Goal: Task Accomplishment & Management: Use online tool/utility

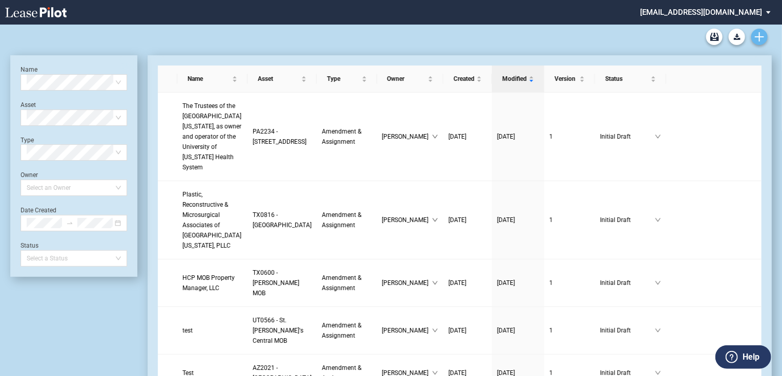
click at [759, 37] on use "Create new document" at bounding box center [758, 36] width 9 height 9
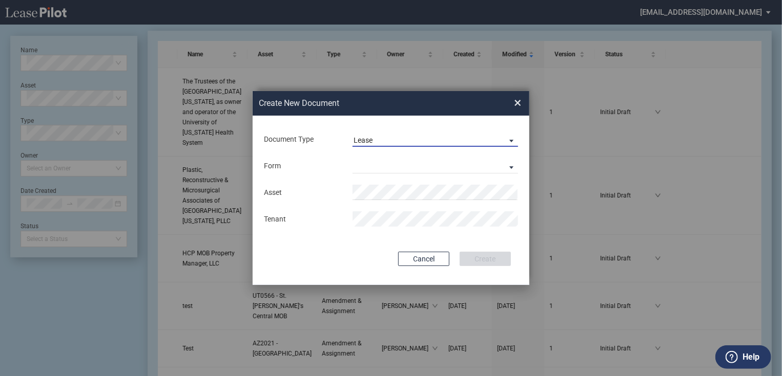
click at [437, 139] on span "Lease" at bounding box center [426, 141] width 147 height 10
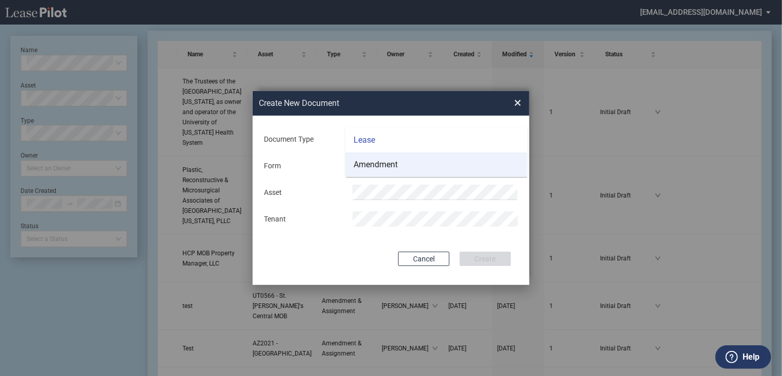
click at [412, 162] on md-option "Amendment" at bounding box center [436, 165] width 182 height 25
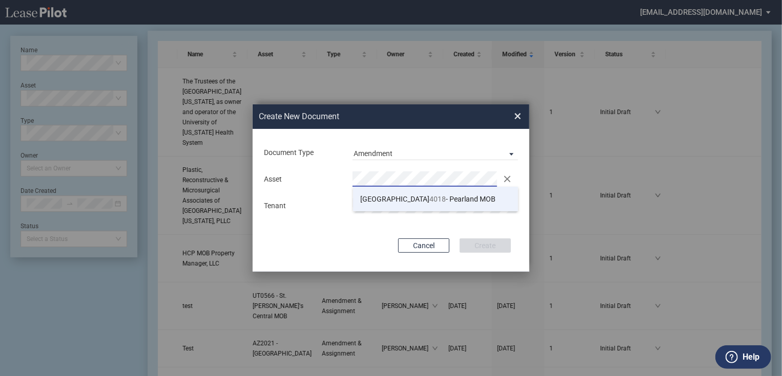
click at [467, 202] on li "TX 4018 - Pearland MOB" at bounding box center [435, 199] width 165 height 25
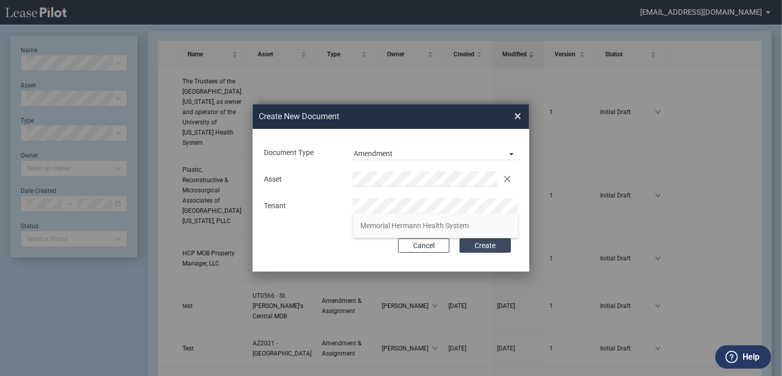
click at [469, 246] on button "Create" at bounding box center [484, 246] width 51 height 14
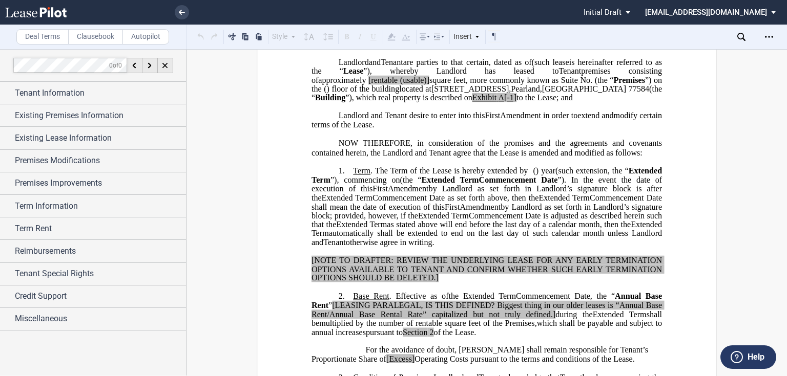
scroll to position [246, 0]
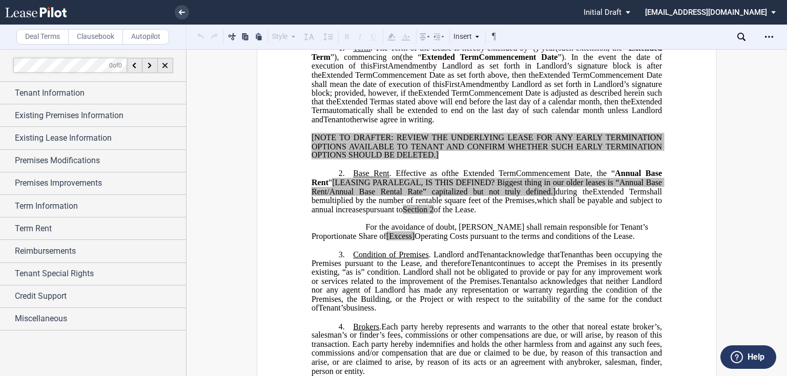
click at [765, 15] on md-select "jlarce@healthpeak.com Admin Area Settings Sign Out" at bounding box center [714, 11] width 140 height 23
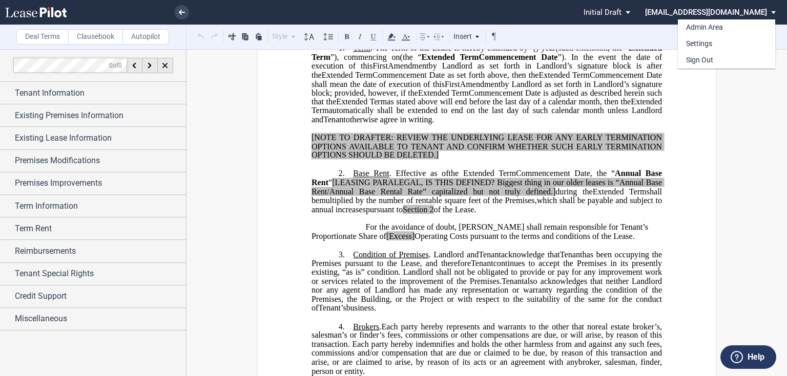
click at [722, 16] on div "Admin Area Settings Sign Out" at bounding box center [736, 36] width 116 height 65
click at [751, 14] on div "Admin Area Settings Sign Out" at bounding box center [736, 36] width 116 height 65
click at [768, 9] on div "Admin Area Settings Sign Out" at bounding box center [736, 36] width 116 height 65
click at [734, 135] on md-backdrop at bounding box center [393, 188] width 787 height 376
click at [769, 13] on md-select "[EMAIL_ADDRESS][DOMAIN_NAME]" at bounding box center [714, 11] width 140 height 23
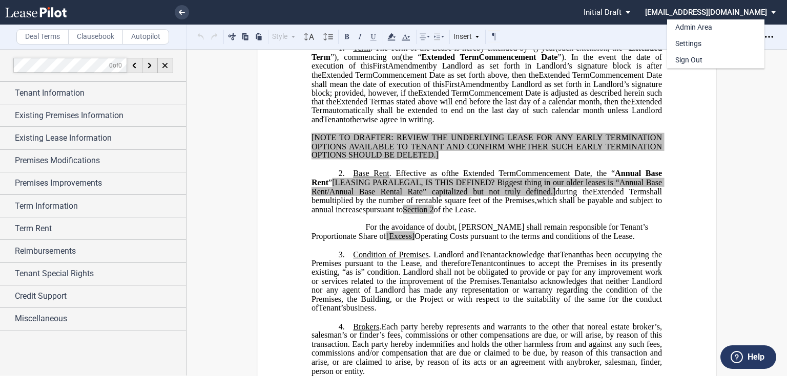
click at [700, 143] on md-backdrop at bounding box center [393, 188] width 787 height 376
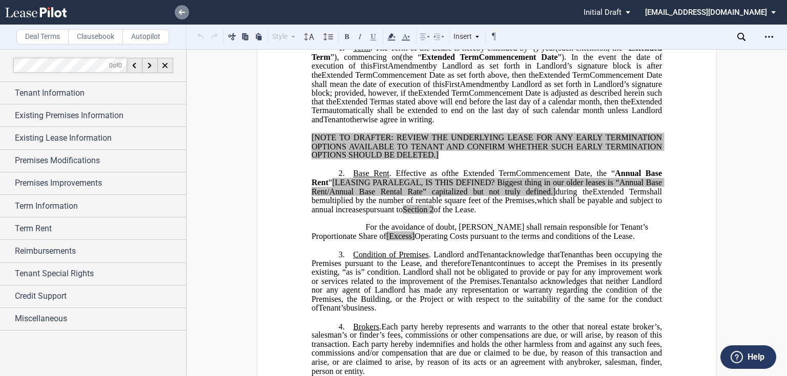
click at [177, 9] on link at bounding box center [182, 12] width 14 height 14
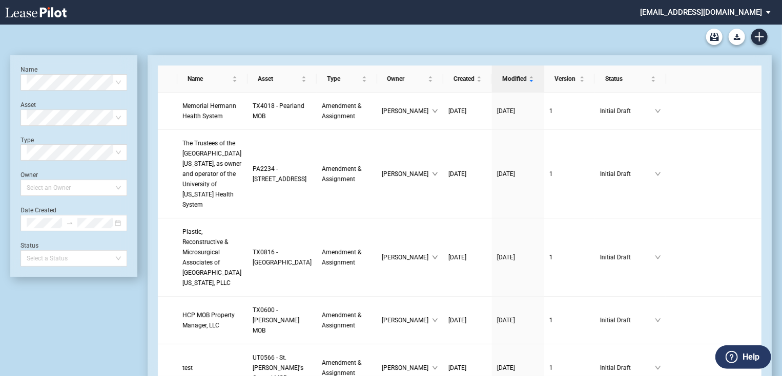
click at [720, 15] on md-select "jlarce@healthpeak.com Admin Area Settings Sign Out" at bounding box center [709, 11] width 140 height 23
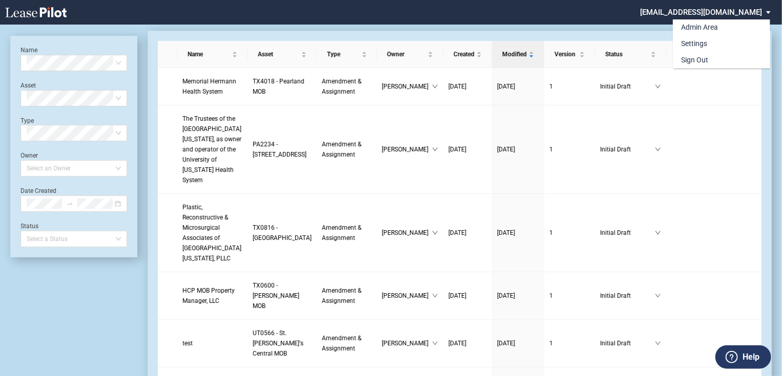
click at [695, 171] on md-backdrop at bounding box center [391, 200] width 782 height 401
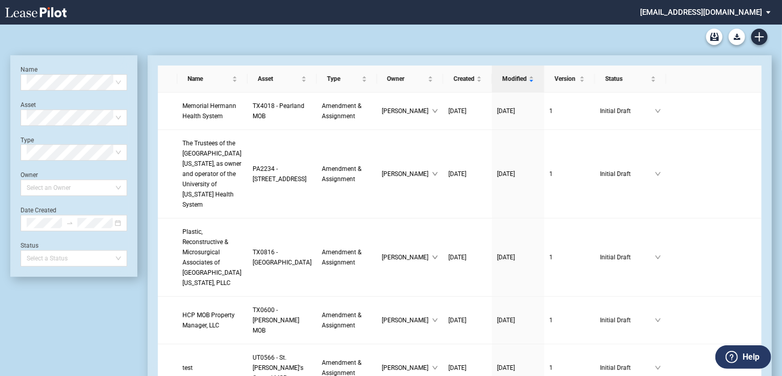
click at [766, 13] on md-select "[EMAIL_ADDRESS][DOMAIN_NAME]" at bounding box center [709, 11] width 140 height 23
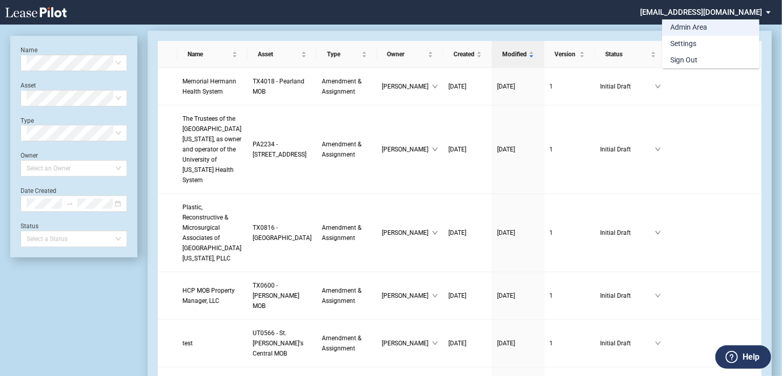
click at [701, 29] on div "Admin Area" at bounding box center [688, 28] width 37 height 10
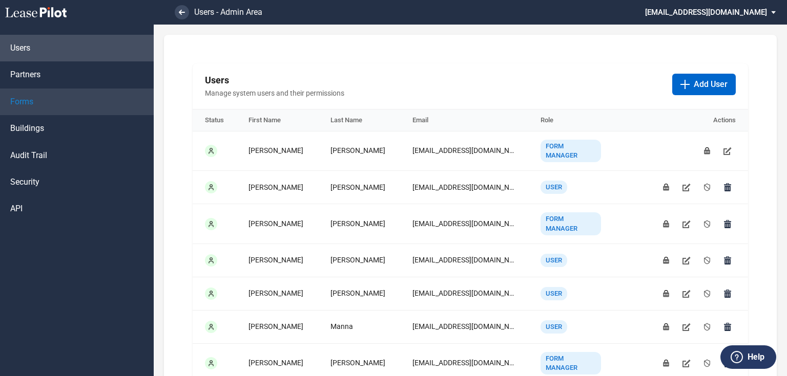
click at [34, 101] on link "Forms" at bounding box center [77, 102] width 154 height 27
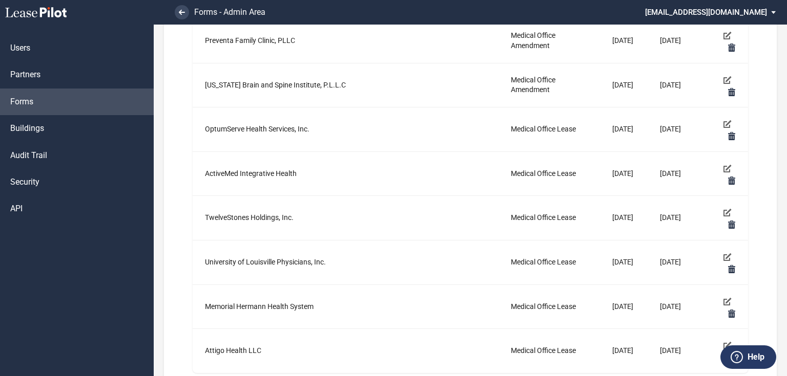
scroll to position [1663, 0]
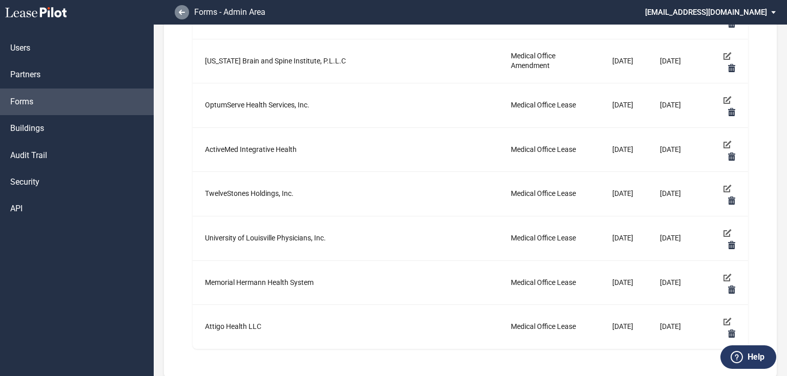
click at [186, 14] on link at bounding box center [182, 12] width 14 height 14
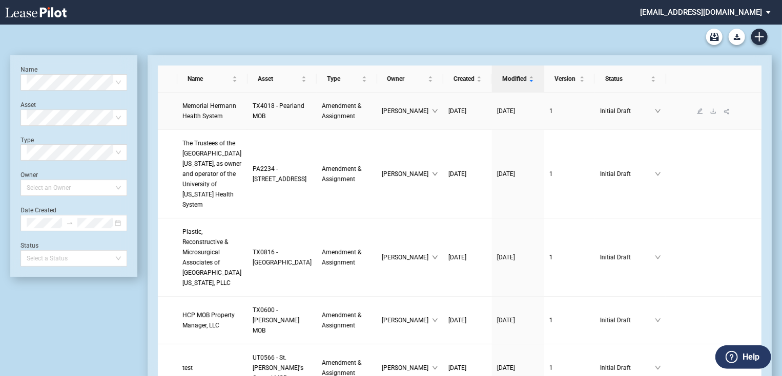
click at [203, 120] on link "Memorial Hermann Health System" at bounding box center [212, 111] width 60 height 20
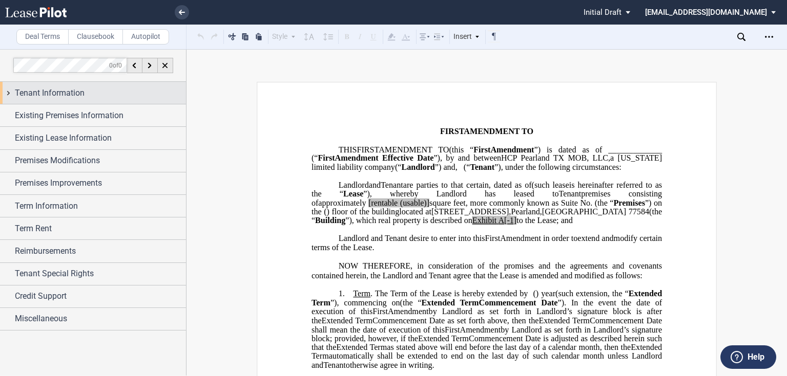
click at [68, 96] on span "Tenant Information" at bounding box center [50, 93] width 70 height 12
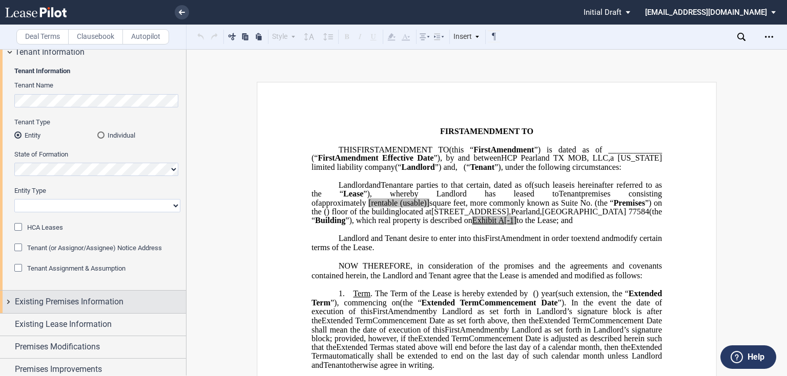
click at [44, 300] on span "Existing Premises Information" at bounding box center [69, 302] width 109 height 12
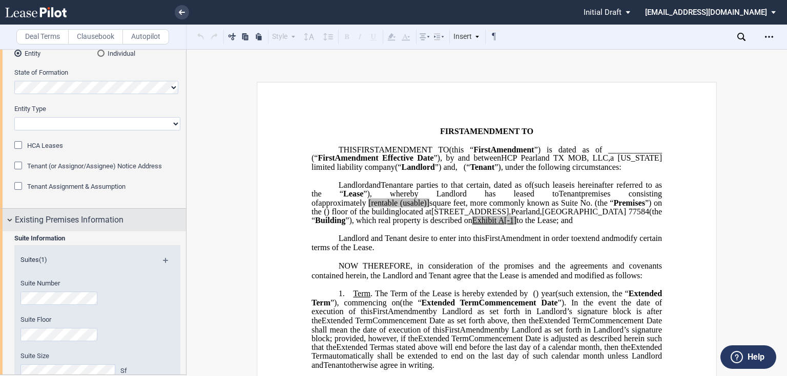
scroll to position [164, 0]
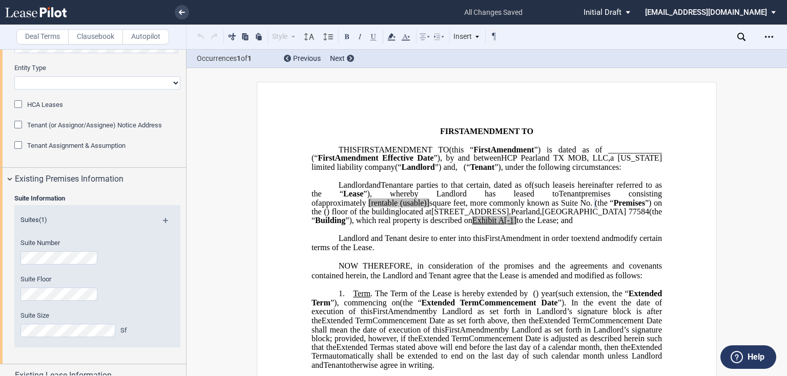
click at [166, 221] on md-icon at bounding box center [170, 224] width 14 height 12
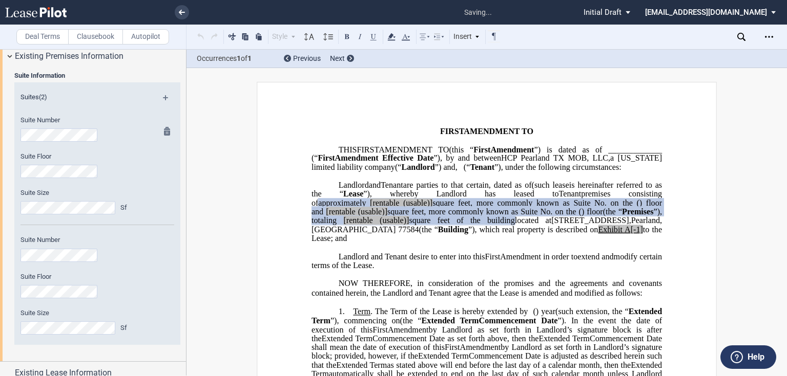
scroll to position [328, 0]
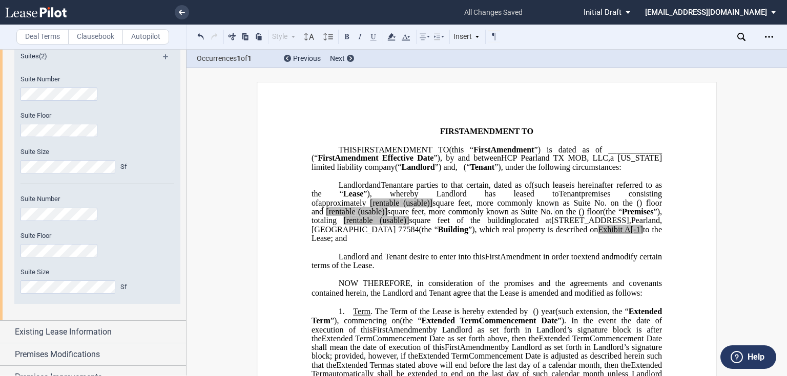
click at [164, 60] on md-icon at bounding box center [170, 60] width 14 height 12
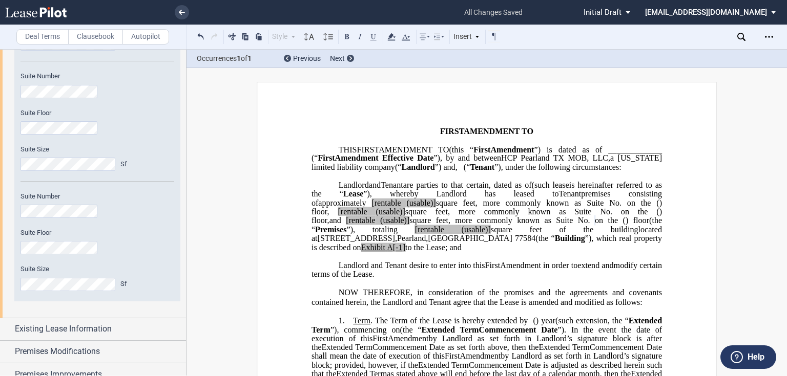
scroll to position [533, 0]
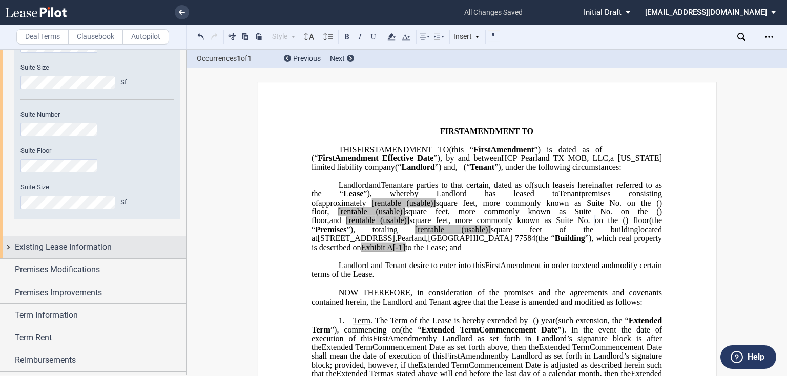
click at [96, 249] on span "Existing Lease Information" at bounding box center [63, 247] width 97 height 12
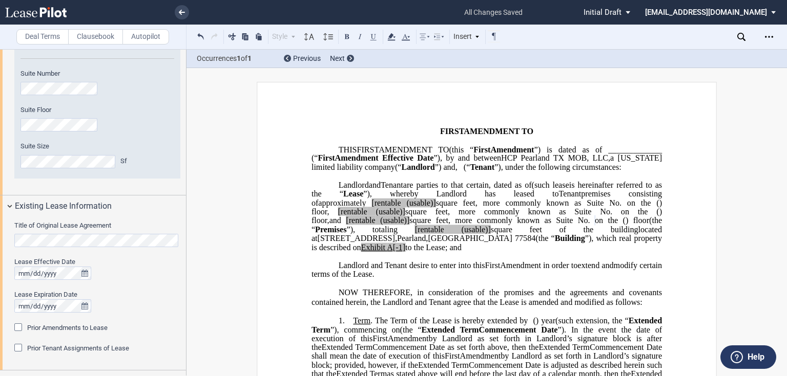
scroll to position [615, 0]
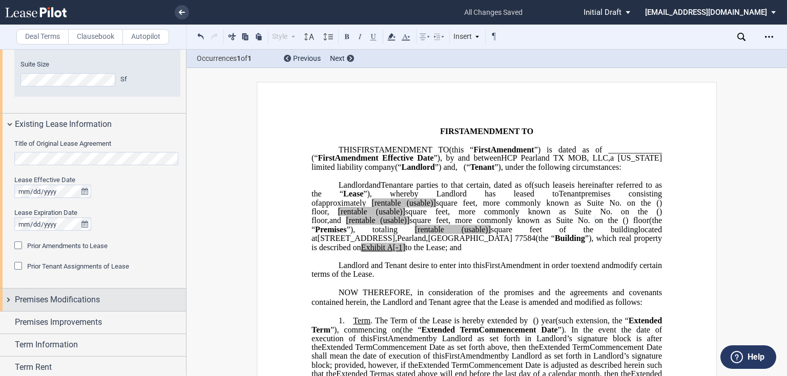
click at [38, 307] on div "Premises Modifications" at bounding box center [93, 300] width 186 height 22
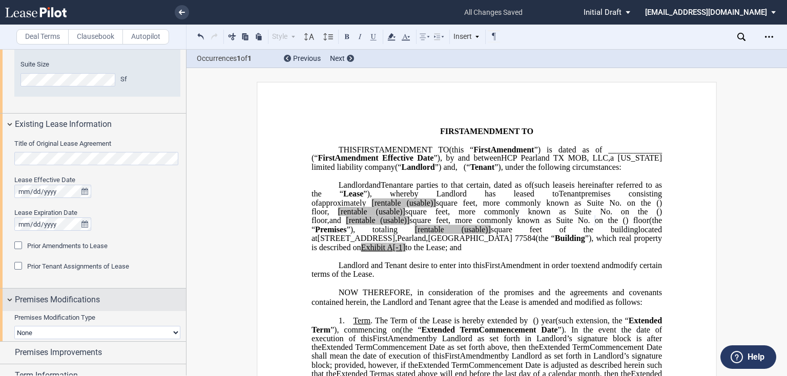
scroll to position [778, 0]
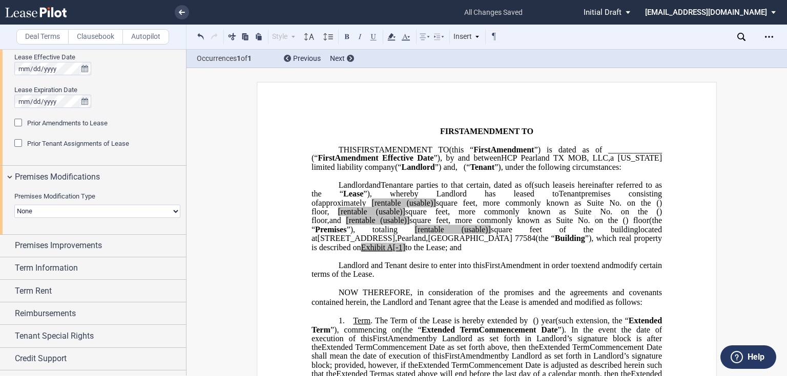
click at [80, 212] on select "None Expansion Relocation" at bounding box center [97, 211] width 166 height 13
select select "expansion"
click at [14, 205] on select "None Expansion Relocation" at bounding box center [97, 211] width 166 height 13
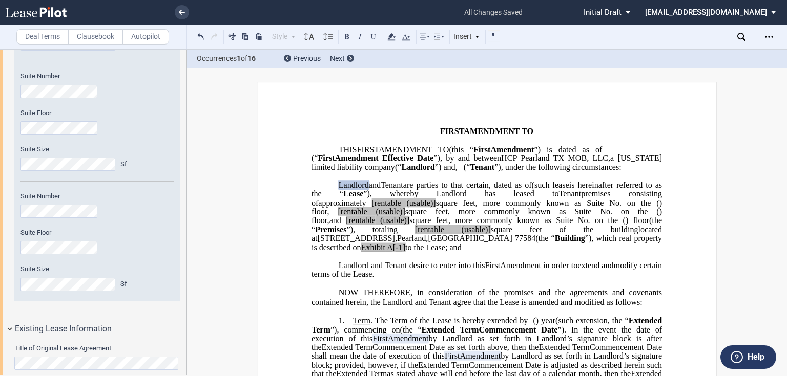
scroll to position [410, 0]
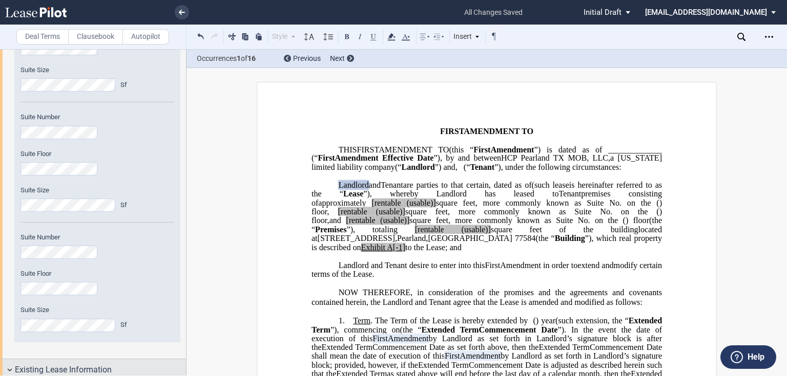
click at [166, 251] on md-icon at bounding box center [170, 250] width 12 height 12
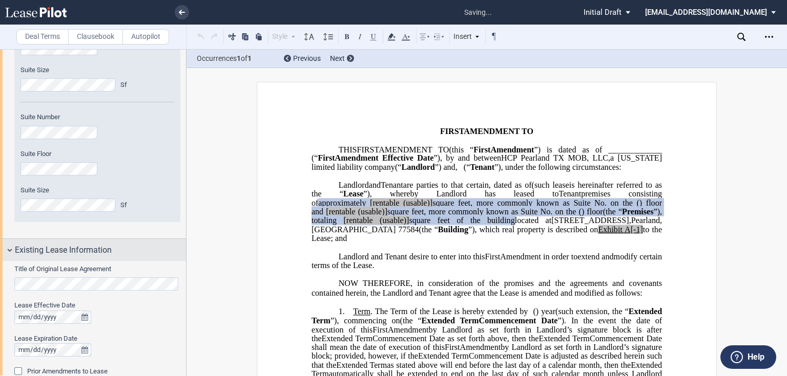
scroll to position [328, 0]
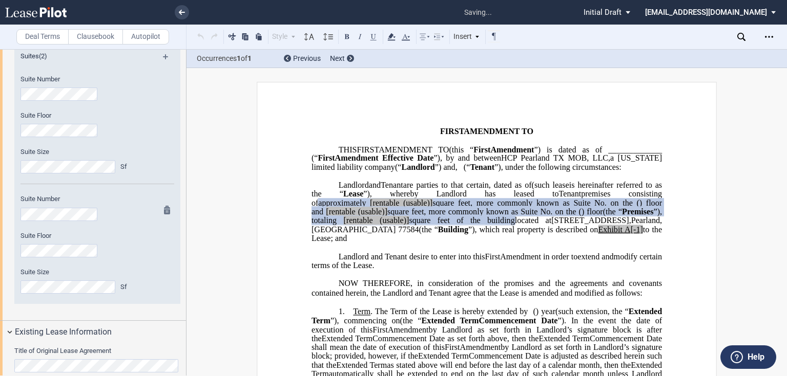
click at [168, 211] on md-icon at bounding box center [170, 212] width 12 height 12
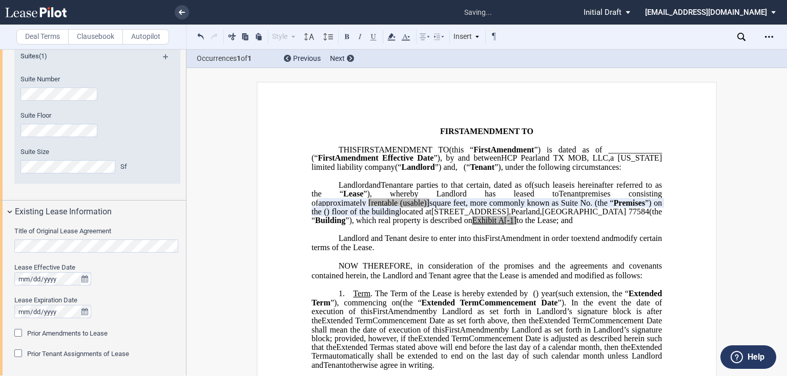
scroll to position [246, 0]
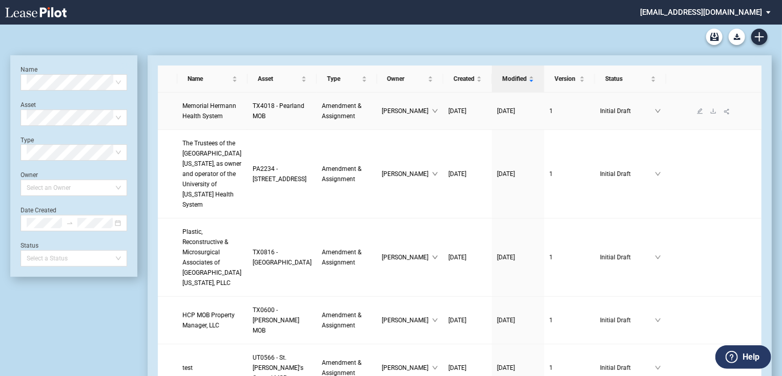
click at [213, 114] on span "Memorial Hermann Health System" at bounding box center [209, 110] width 54 height 17
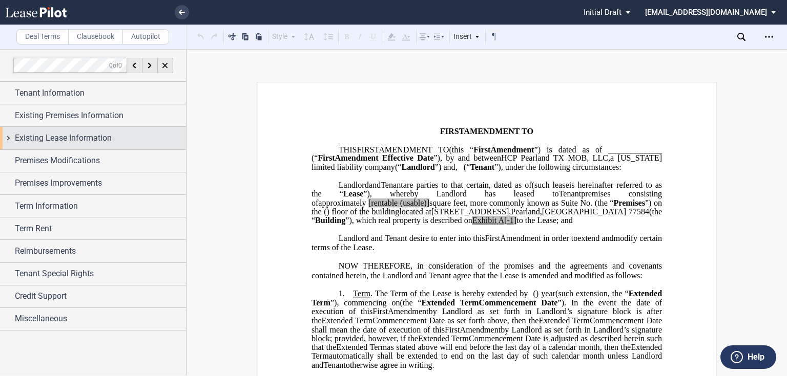
click at [39, 138] on span "Existing Lease Information" at bounding box center [63, 138] width 97 height 12
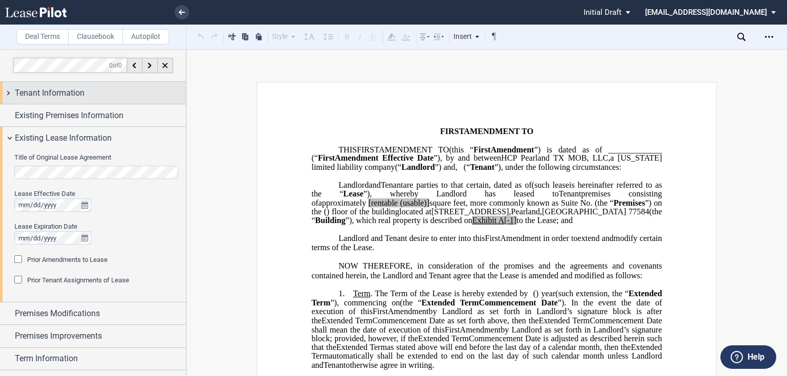
click at [100, 95] on div "Tenant Information" at bounding box center [100, 93] width 171 height 12
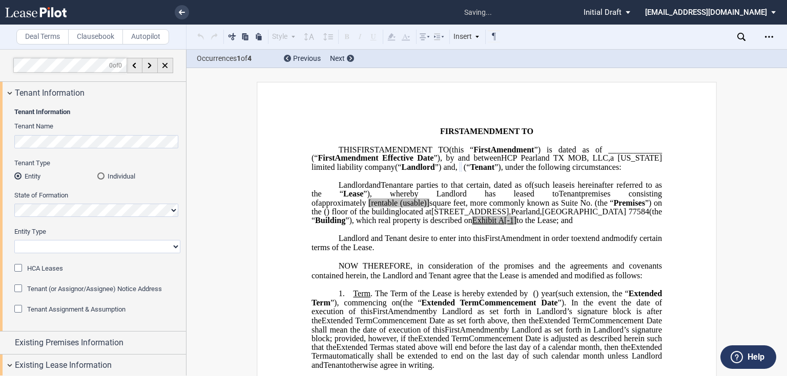
click at [29, 246] on select "Corporation Limited Liability Company General Partnership Limited Partnership O…" at bounding box center [97, 246] width 166 height 13
select select "Other"
click at [14, 240] on select "Corporation Limited Liability Company General Partnership Limited Partnership O…" at bounding box center [97, 246] width 166 height 13
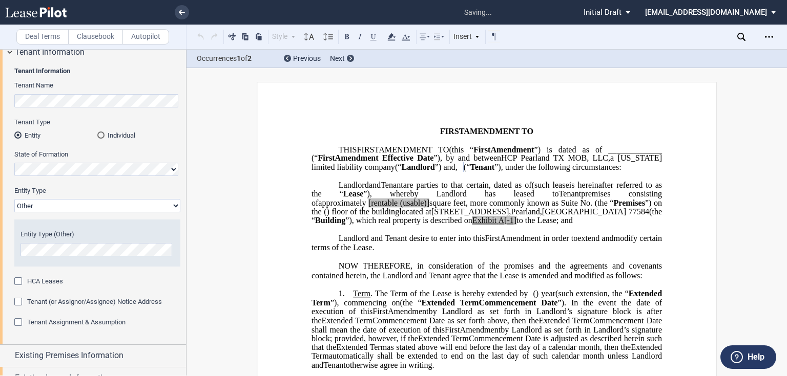
scroll to position [123, 0]
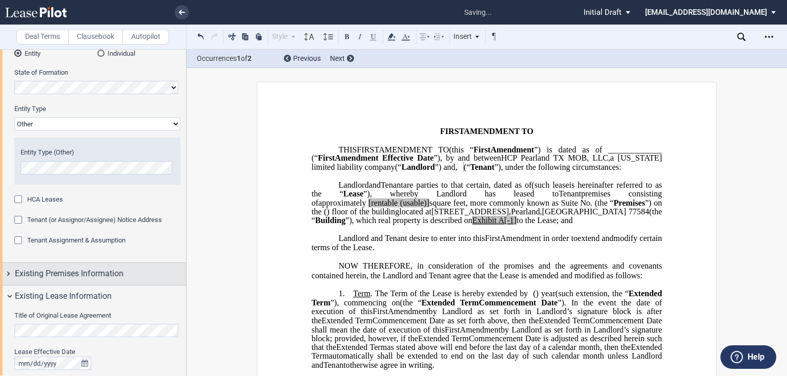
click at [66, 275] on span "Existing Premises Information" at bounding box center [69, 274] width 109 height 12
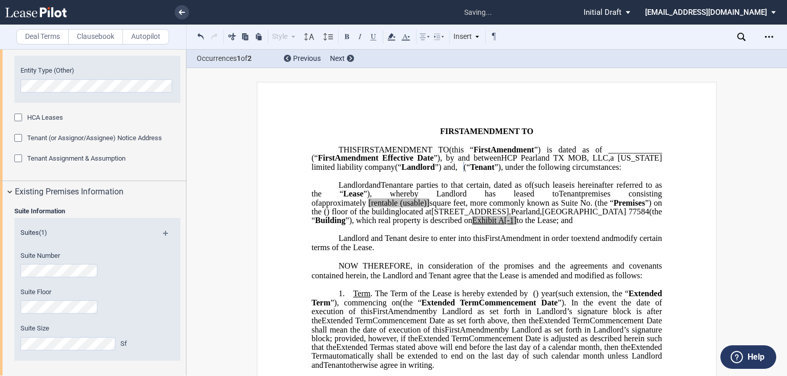
scroll to position [246, 0]
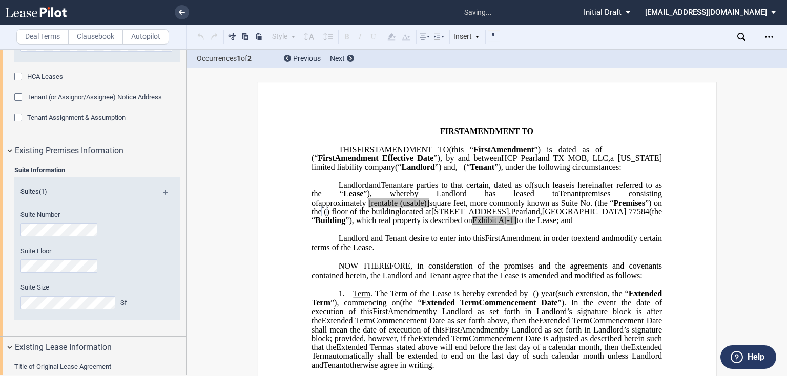
click at [0, 265] on html ".bocls-1{fill:#26354a;fill-rule:evenodd} Loading... × saving... Pending... Pend…" at bounding box center [393, 188] width 787 height 376
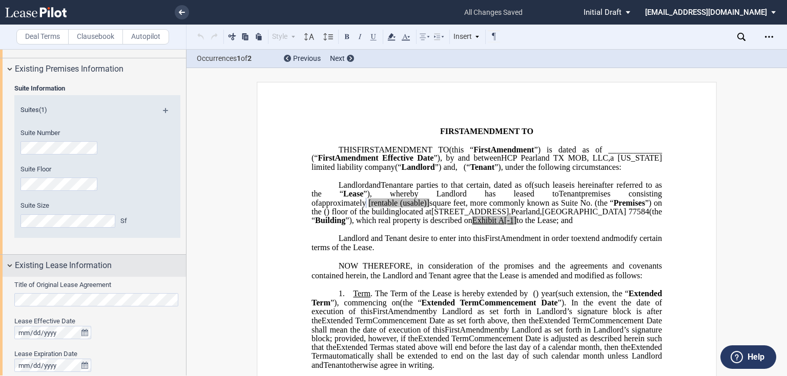
scroll to position [369, 0]
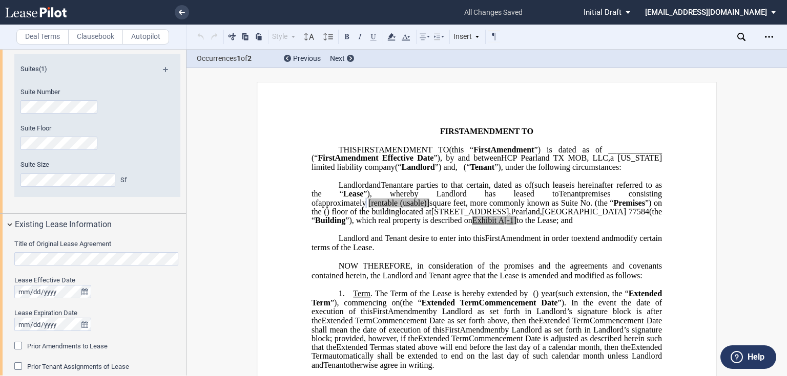
click at [76, 248] on label "Title of Original Lease Agreement" at bounding box center [97, 244] width 166 height 9
click at [0, 256] on html ".bocls-1{fill:#26354a;fill-rule:evenodd} Loading... × all changes saved Pending…" at bounding box center [393, 188] width 787 height 376
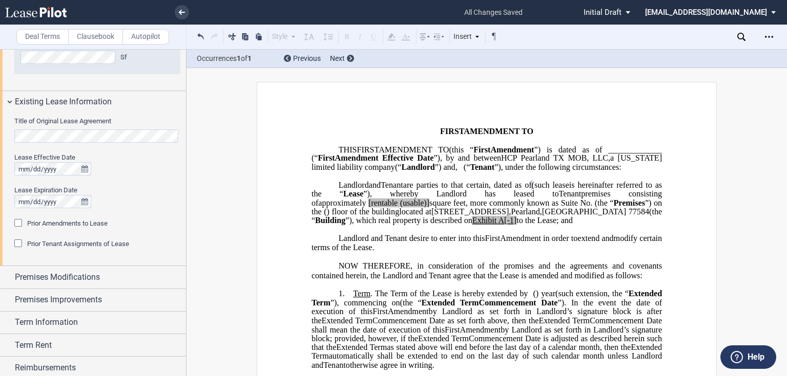
click at [16, 225] on div "Prior Amendments to Lease" at bounding box center [19, 224] width 10 height 10
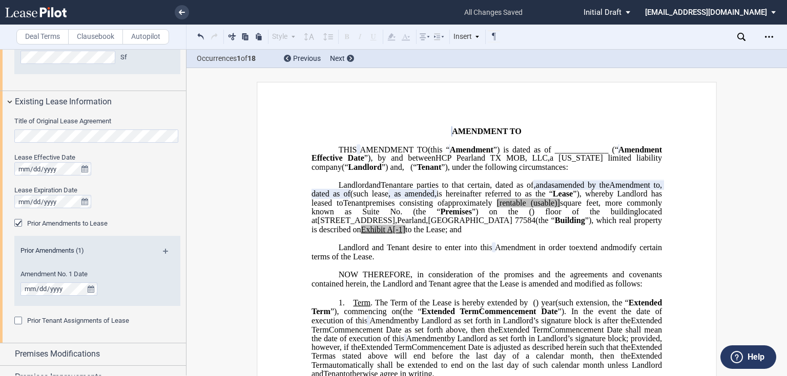
scroll to position [82, 0]
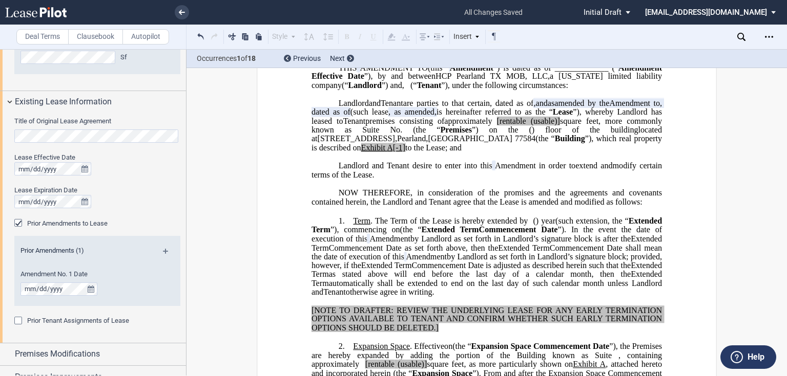
click at [166, 252] on md-icon at bounding box center [170, 255] width 14 height 12
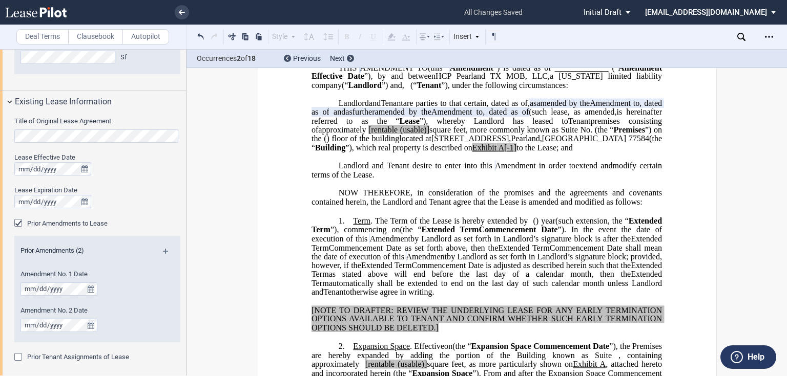
scroll to position [615, 0]
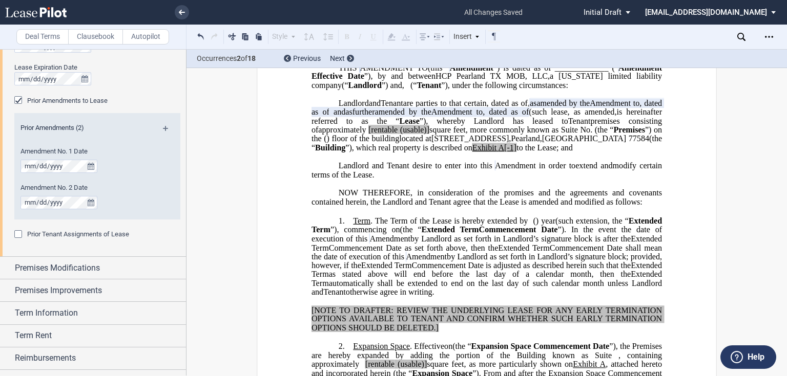
click at [166, 129] on md-icon at bounding box center [170, 132] width 14 height 12
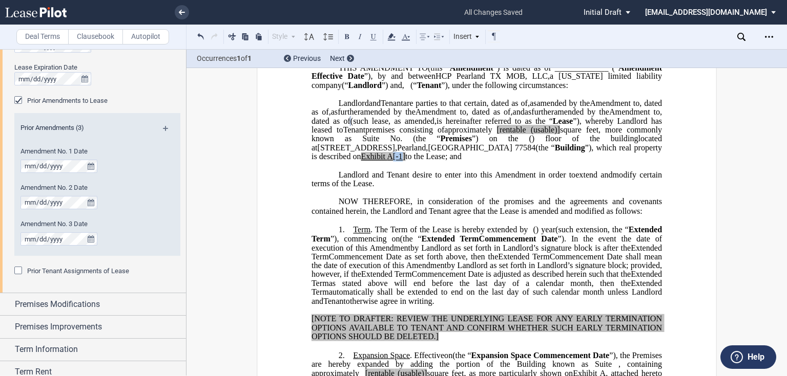
drag, startPoint x: 423, startPoint y: 176, endPoint x: 431, endPoint y: 176, distance: 7.7
click at [405, 161] on span "A[-1]" at bounding box center [396, 156] width 18 height 9
click at [525, 135] on span "[rentable" at bounding box center [510, 129] width 29 height 9
drag, startPoint x: 631, startPoint y: 147, endPoint x: 660, endPoint y: 146, distance: 29.2
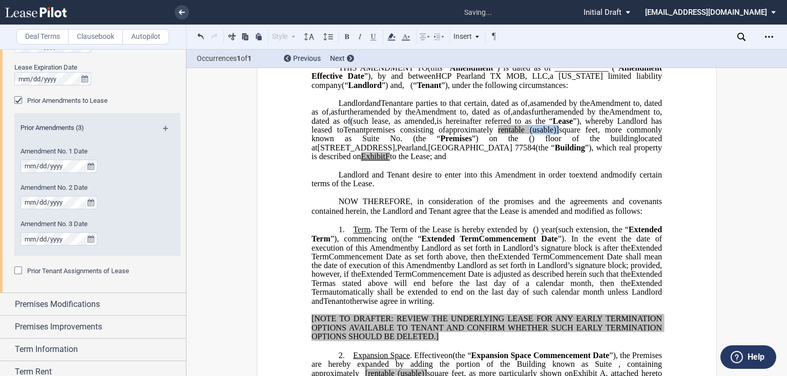
click at [660, 143] on span "approximately ﻿ ﻿ rentable (usable)] square feet, more commonly known as Suite …" at bounding box center [487, 134] width 352 height 18
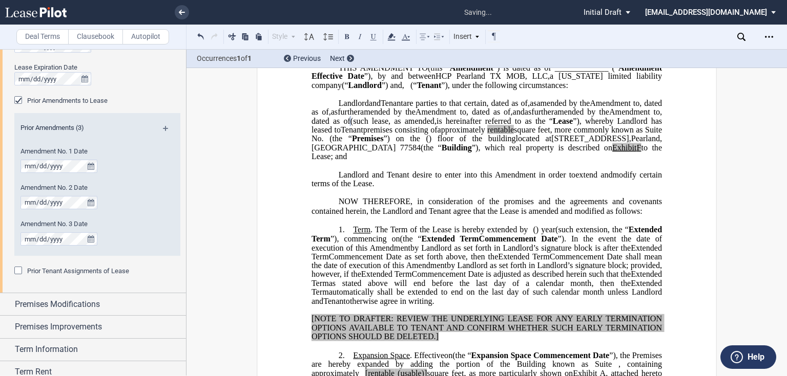
click at [416, 161] on span "to the Lease; and" at bounding box center [487, 152] width 352 height 18
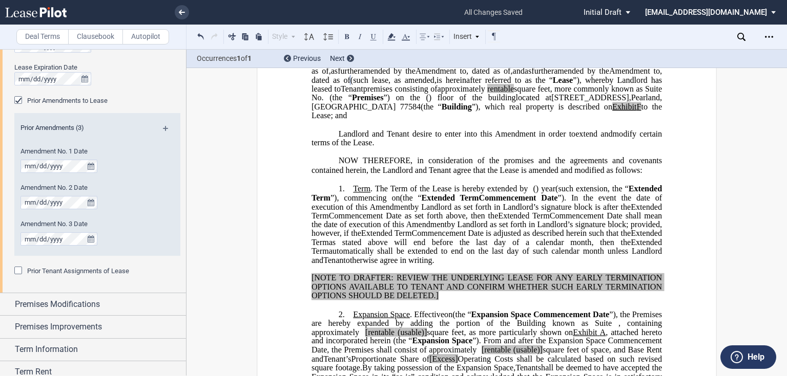
scroll to position [82, 0]
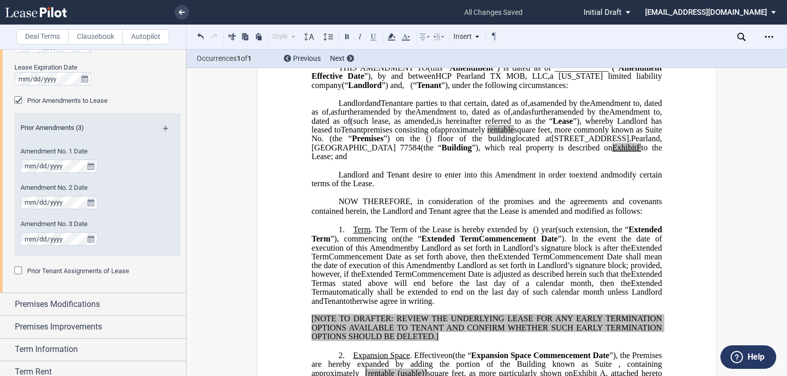
click at [436, 125] on span ", as amended," at bounding box center [412, 120] width 48 height 9
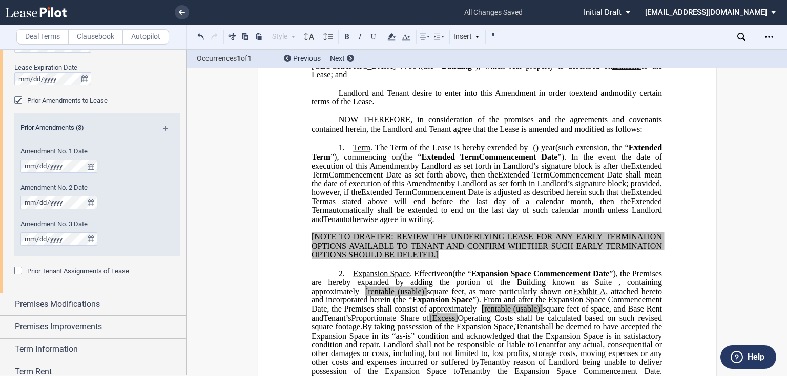
click at [400, 161] on span "”), commencing on" at bounding box center [365, 156] width 70 height 9
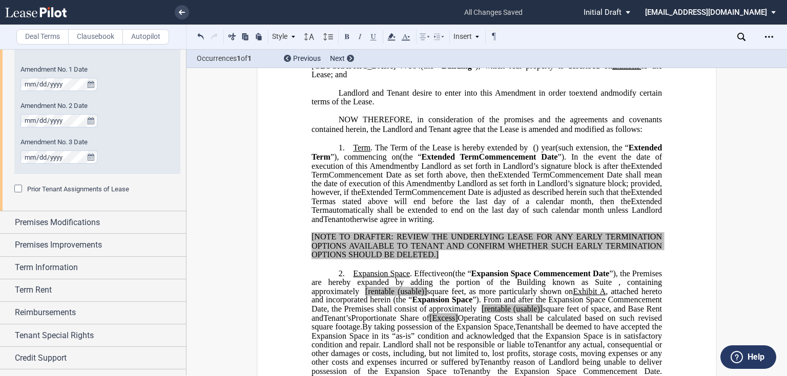
scroll to position [712, 0]
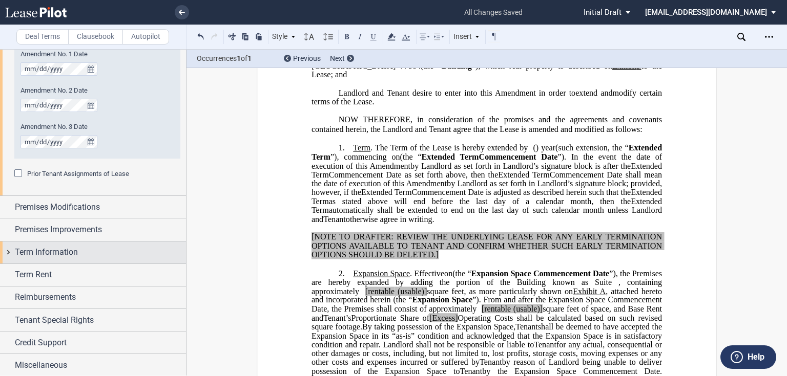
click at [9, 249] on div "Term Information" at bounding box center [93, 253] width 186 height 22
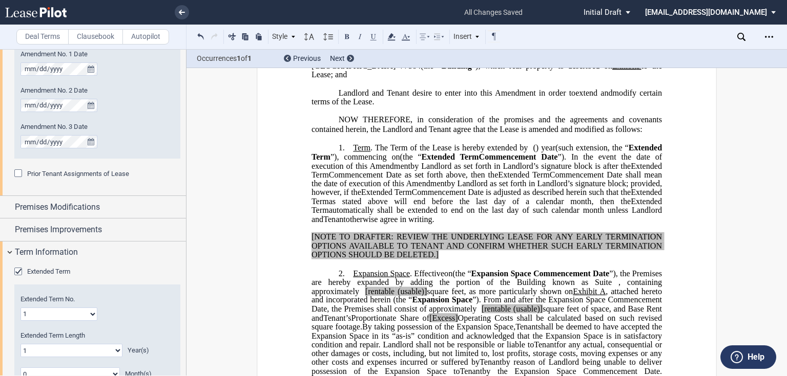
click at [17, 270] on div "Extended Term" at bounding box center [19, 273] width 10 height 10
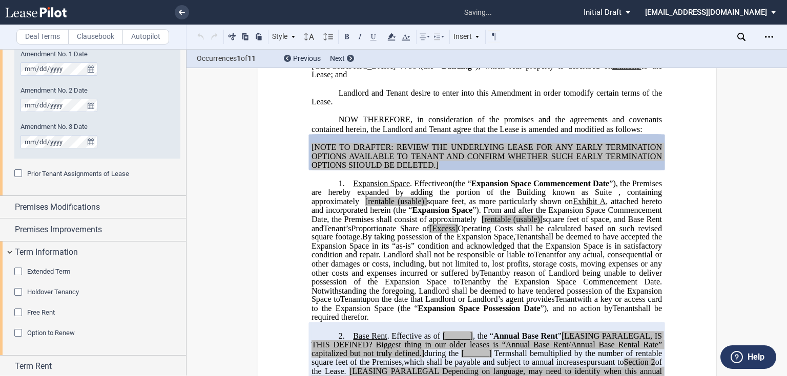
click at [437, 170] on p "[NOTE TO DRAFTER: REVIEW THE UNDERLYING LEASE FOR ANY EARLY TERMINATION OPTIONS…" at bounding box center [486, 156] width 350 height 27
click at [436, 179] on p "﻿" at bounding box center [486, 174] width 350 height 9
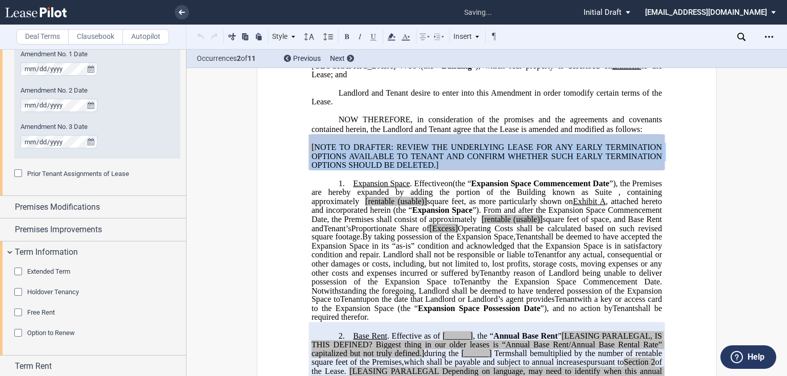
drag, startPoint x: 436, startPoint y: 184, endPoint x: 313, endPoint y: 163, distance: 125.2
click at [313, 163] on p "[NOTE TO DRAFTER: REVIEW THE UNDERLYING LEASE FOR ANY EARLY TERMINATION OPTIONS…" at bounding box center [486, 156] width 350 height 27
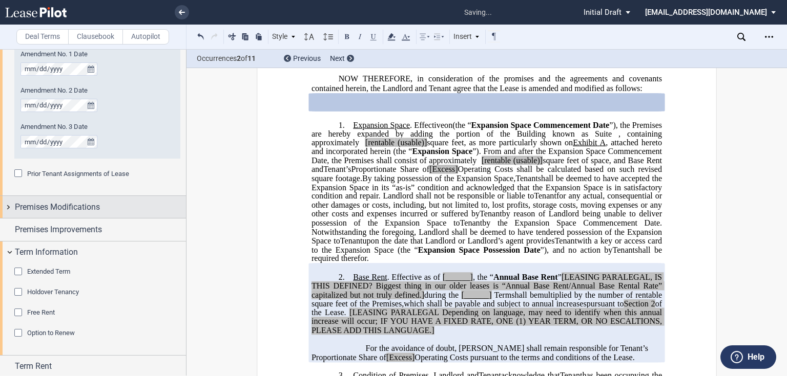
click at [53, 207] on span "Premises Modifications" at bounding box center [57, 207] width 85 height 12
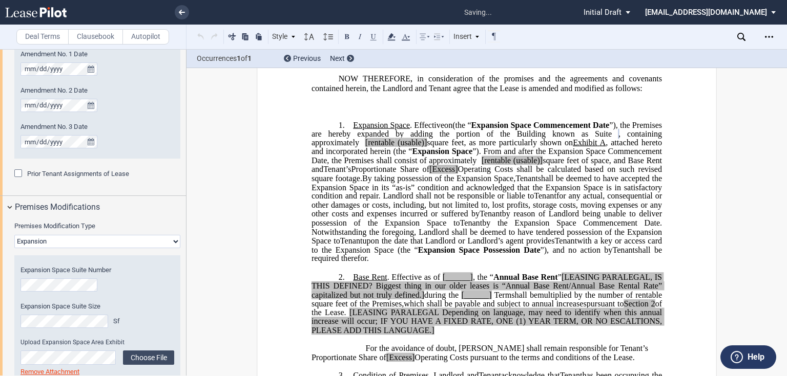
scroll to position [794, 0]
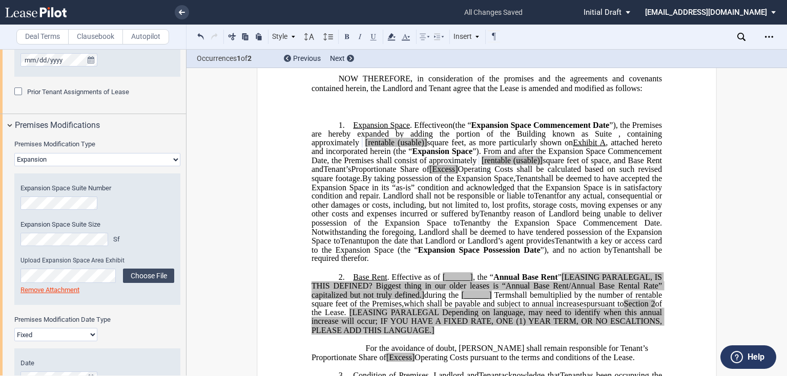
click at [64, 231] on div "Expansion Space Suite Size Sf" at bounding box center [83, 233] width 126 height 26
click at [0, 237] on html ".bocls-1{fill:#26354a;fill-rule:evenodd} Loading... × all changes saved Pending…" at bounding box center [393, 188] width 787 height 376
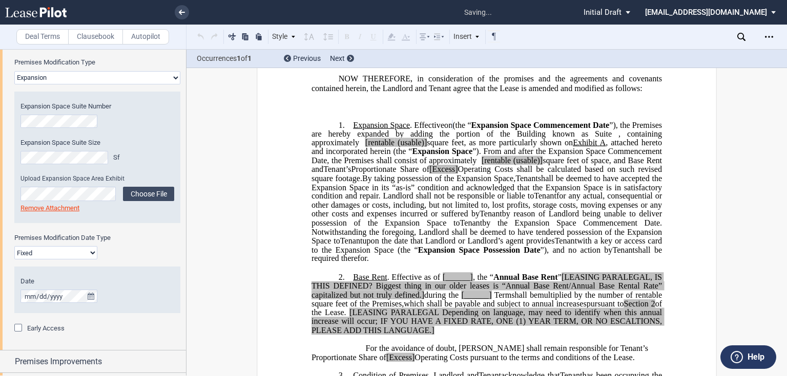
click at [514, 254] on span "with a key or access card to the Expansion Space (the “" at bounding box center [487, 245] width 352 height 18
click at [394, 147] on span "[rentable" at bounding box center [379, 142] width 29 height 9
drag, startPoint x: 472, startPoint y: 160, endPoint x: 505, endPoint y: 160, distance: 33.8
click at [505, 160] on span "(the “ Expansion Space Commencement Date ”), the Premises are hereby expanded b…" at bounding box center [487, 147] width 352 height 54
click at [511, 165] on span "[rentable" at bounding box center [495, 160] width 29 height 9
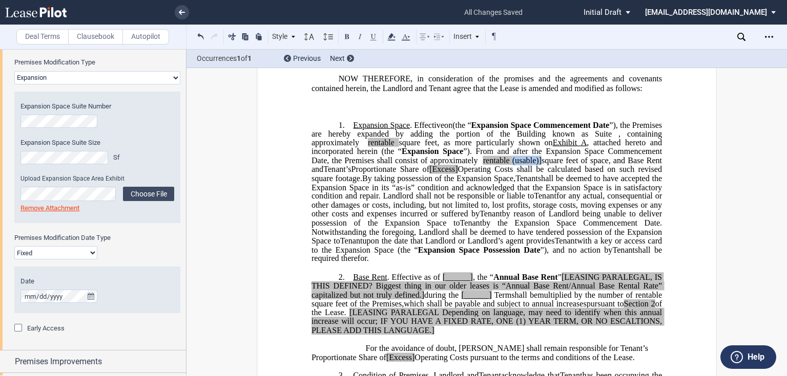
drag, startPoint x: 589, startPoint y: 174, endPoint x: 619, endPoint y: 176, distance: 29.7
click at [619, 174] on span "(the “ Expansion Space Commencement Date ”), the Premises are hereby expanded b…" at bounding box center [487, 147] width 352 height 54
drag, startPoint x: 510, startPoint y: 185, endPoint x: 480, endPoint y: 183, distance: 30.3
click at [480, 183] on span "Proportionate Share of [Excess] Operating Costs shall be calculated based on su…" at bounding box center [487, 174] width 352 height 18
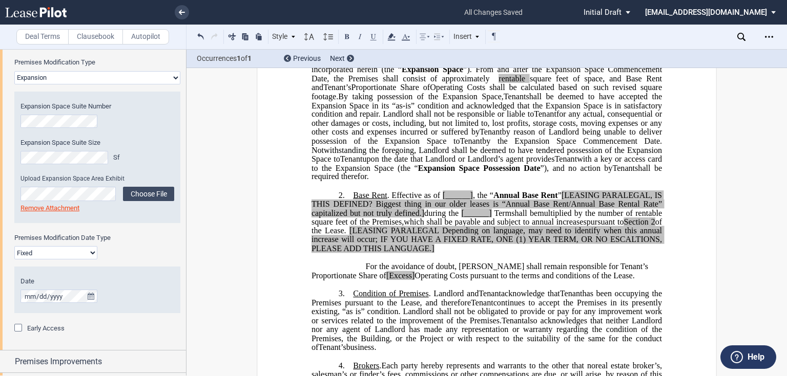
drag, startPoint x: 373, startPoint y: 363, endPoint x: 352, endPoint y: 312, distance: 54.9
click at [352, 312] on p "3. Condition of Premises . Landlord and Assignee Tenant acknowledge that Assign…" at bounding box center [486, 320] width 350 height 63
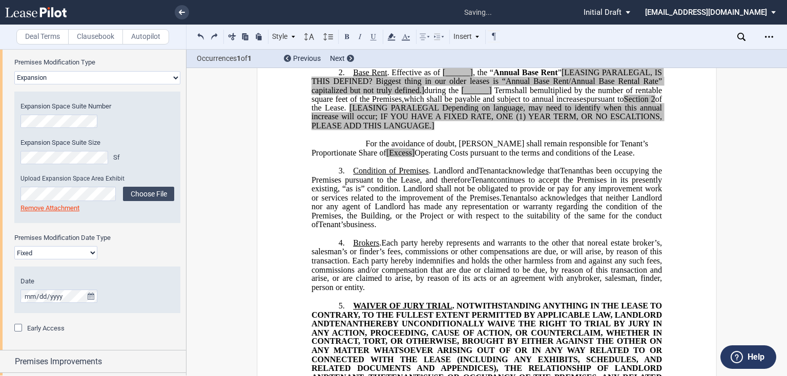
scroll to position [179, 0]
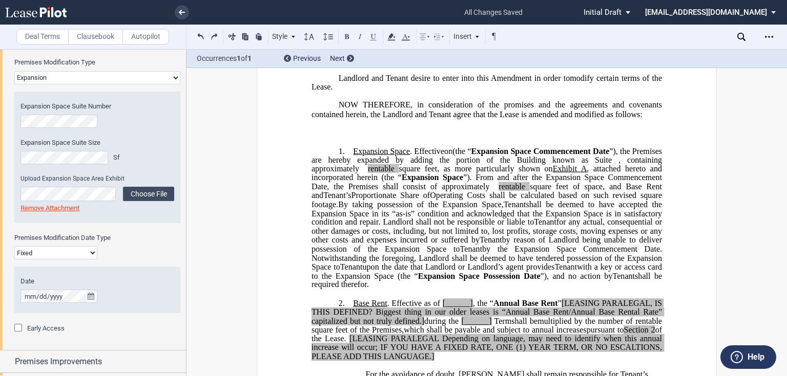
click at [181, 268] on div "Premises Modification Type None Expansion Relocation Expansion Space Suite Numb…" at bounding box center [93, 202] width 186 height 296
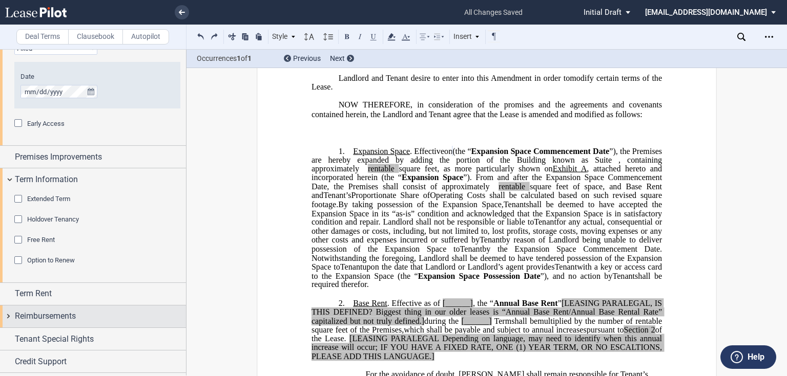
scroll to position [1100, 0]
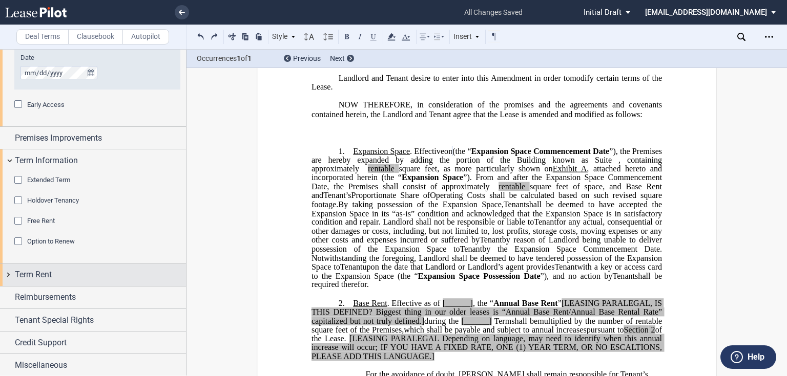
click at [51, 272] on span "Term Rent" at bounding box center [33, 275] width 37 height 12
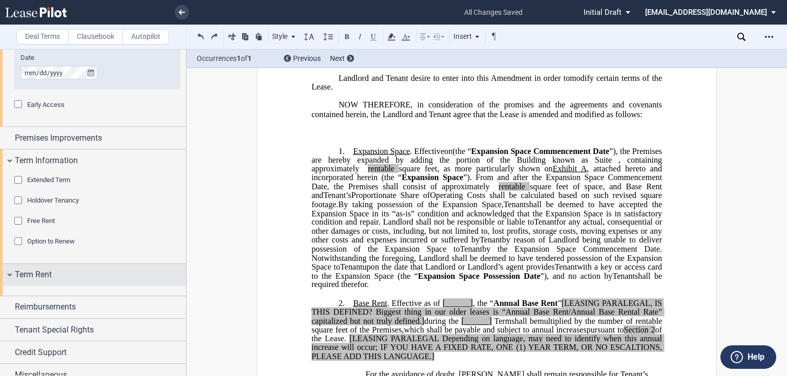
scroll to position [1109, 0]
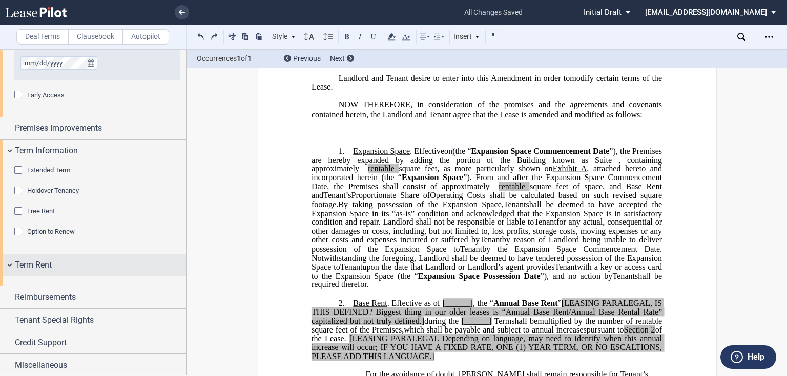
click at [29, 260] on span "Term Rent" at bounding box center [33, 265] width 37 height 12
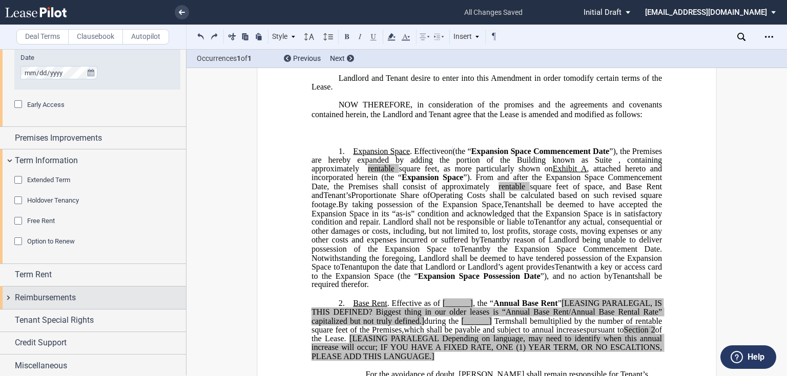
click at [33, 299] on span "Reimbursements" at bounding box center [45, 298] width 61 height 12
click at [53, 291] on span "Reimbursements" at bounding box center [45, 297] width 61 height 12
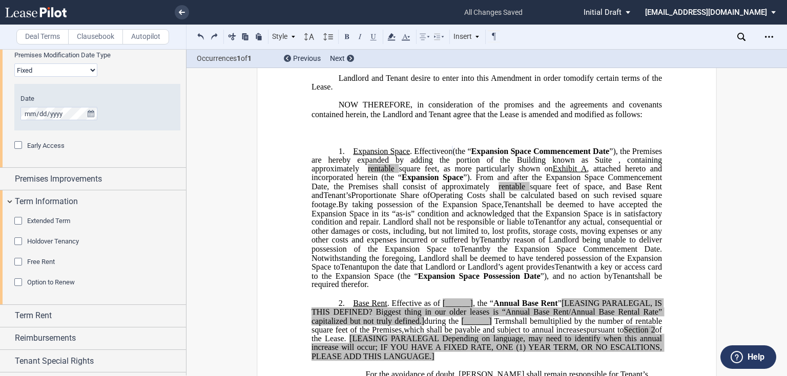
scroll to position [1018, 0]
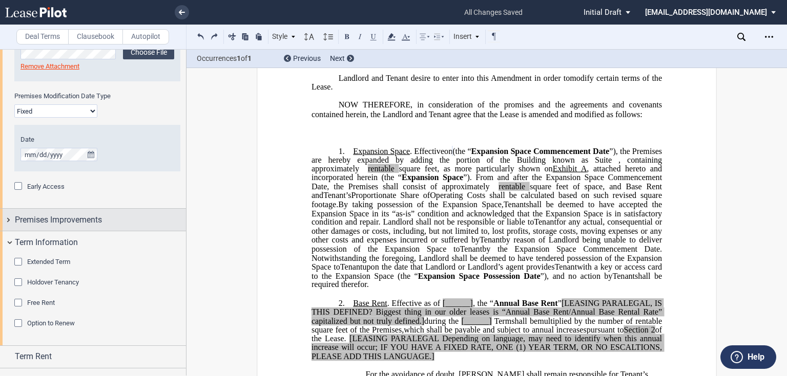
click at [9, 223] on div "Premises Improvements" at bounding box center [93, 220] width 186 height 22
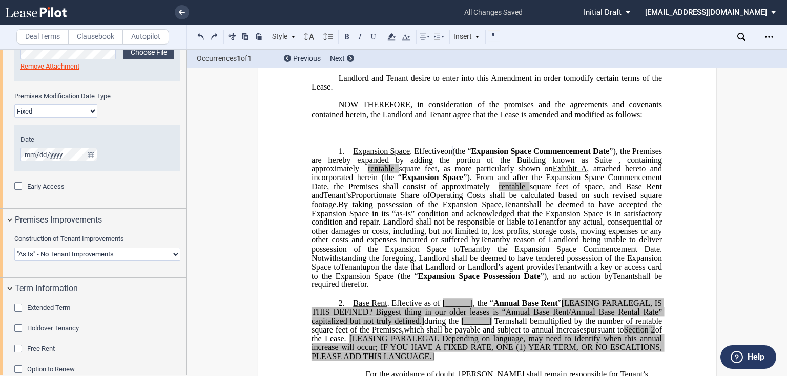
click at [44, 253] on select "Landlord Constructs Tenant Improvements Tenant Constructs Tenant Improvements "…" at bounding box center [97, 254] width 166 height 13
click at [132, 258] on select "Landlord Constructs Tenant Improvements Tenant Constructs Tenant Improvements "…" at bounding box center [97, 254] width 166 height 13
select select "tenant"
click at [14, 248] on select "Landlord Constructs Tenant Improvements Tenant Constructs Tenant Improvements "…" at bounding box center [97, 254] width 166 height 13
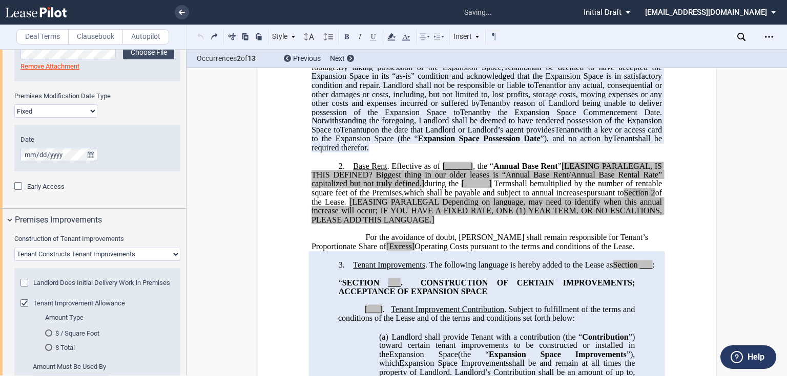
scroll to position [466, 0]
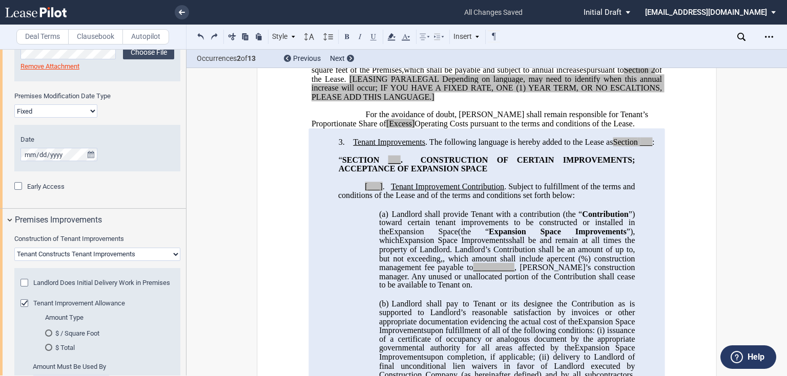
click at [410, 137] on p at bounding box center [486, 133] width 350 height 9
click at [356, 201] on p "[___] . Tenant Improvement Contribution . Subject to fulfillment of the terms a…" at bounding box center [486, 192] width 297 height 18
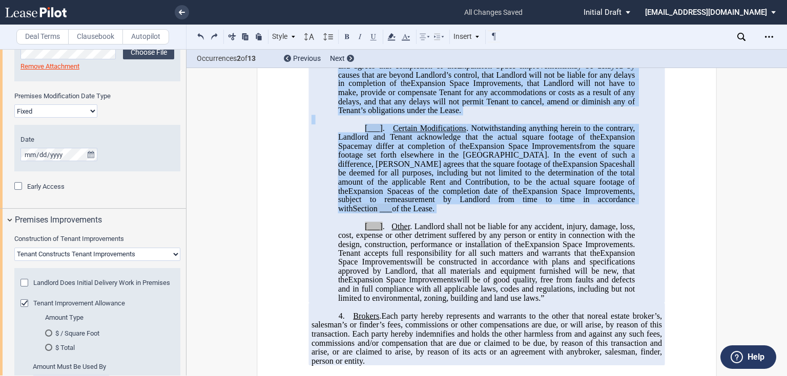
scroll to position [2432, 0]
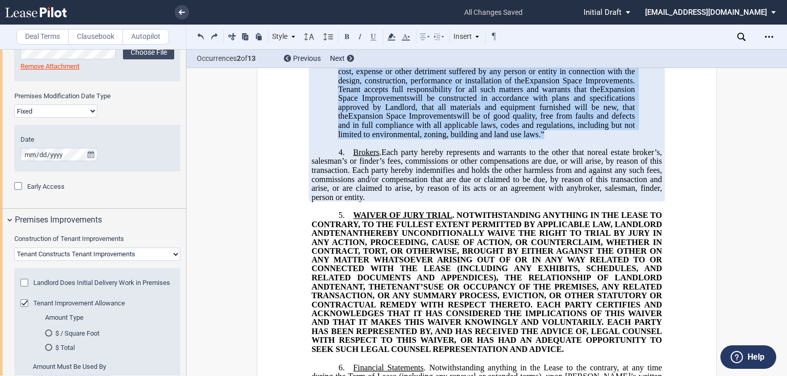
drag, startPoint x: 363, startPoint y: 203, endPoint x: 547, endPoint y: 133, distance: 197.1
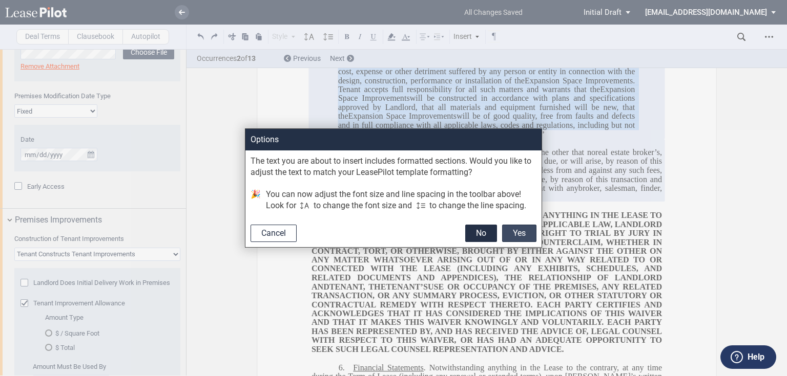
click at [524, 235] on button "Yes" at bounding box center [519, 233] width 34 height 17
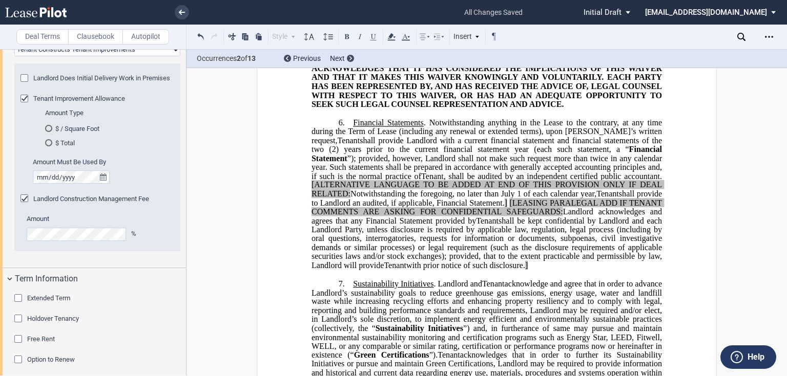
scroll to position [1349, 0]
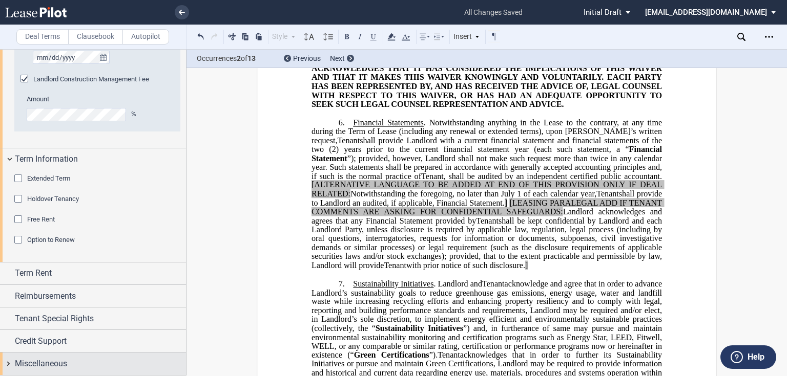
click at [23, 365] on span "Miscellaneous" at bounding box center [41, 364] width 52 height 12
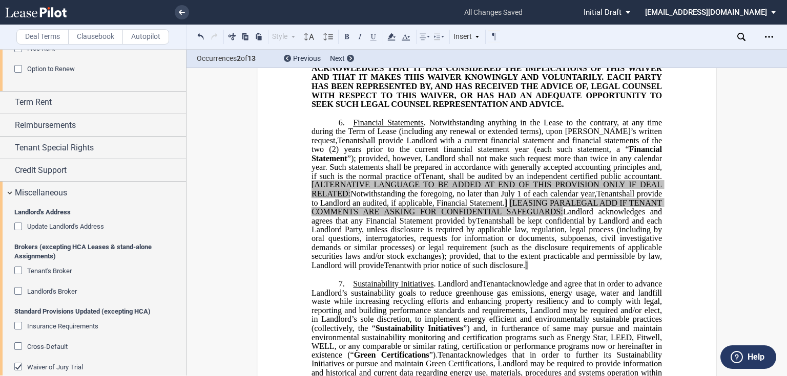
scroll to position [1636, 0]
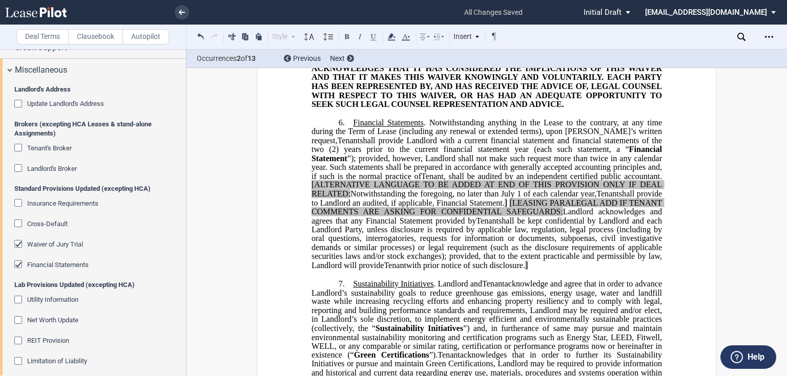
click at [33, 269] on span "Financial Statements" at bounding box center [57, 265] width 61 height 8
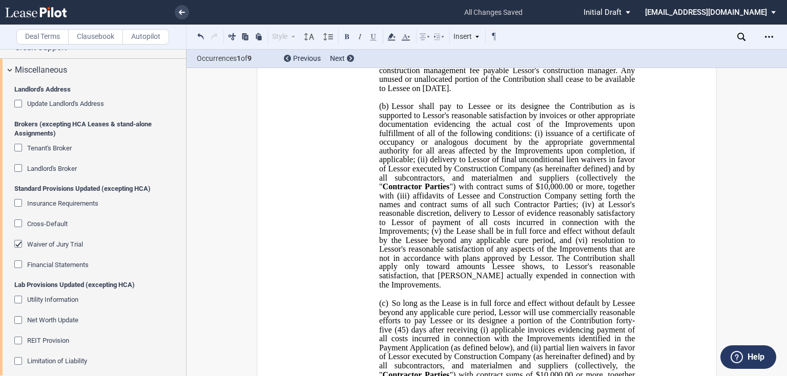
click at [33, 248] on span "Waiver of Jury Trial" at bounding box center [55, 245] width 56 height 8
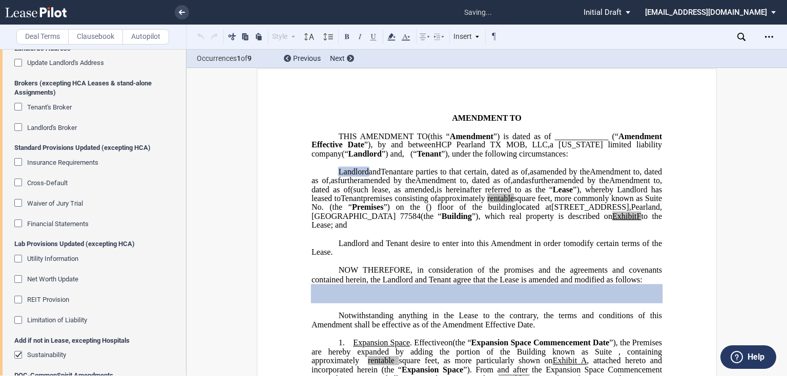
scroll to position [1472, 0]
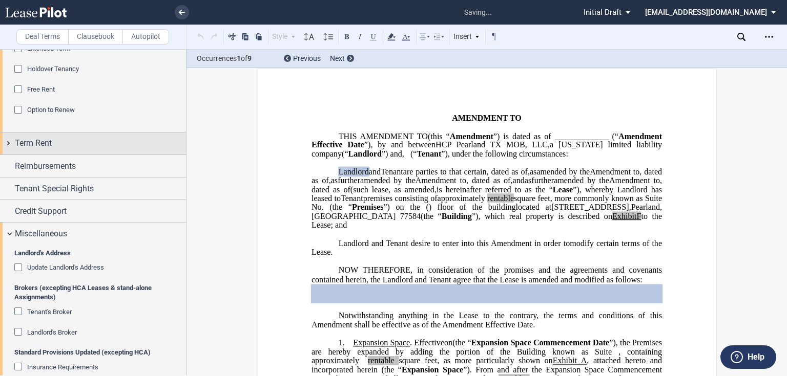
click at [41, 155] on div "Term Rent" at bounding box center [93, 144] width 186 height 22
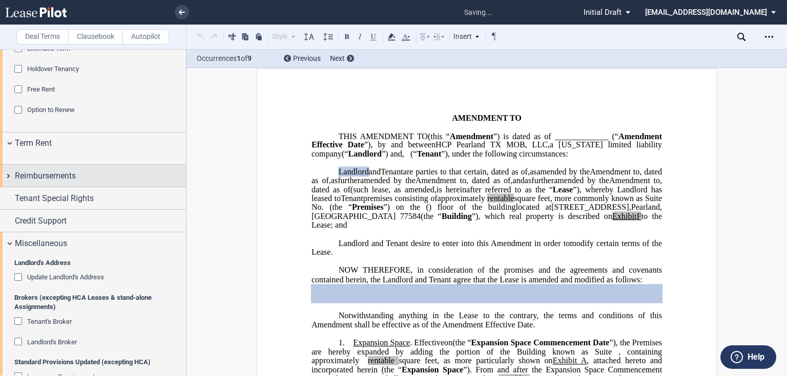
click at [51, 182] on span "Reimbursements" at bounding box center [45, 176] width 61 height 12
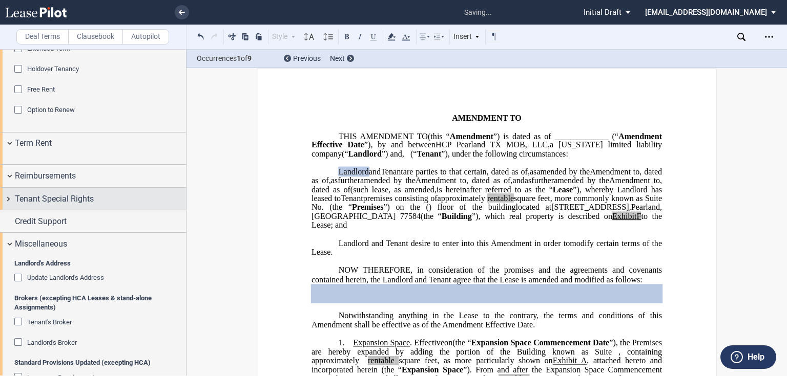
click at [59, 205] on span "Tenant Special Rights" at bounding box center [54, 199] width 79 height 12
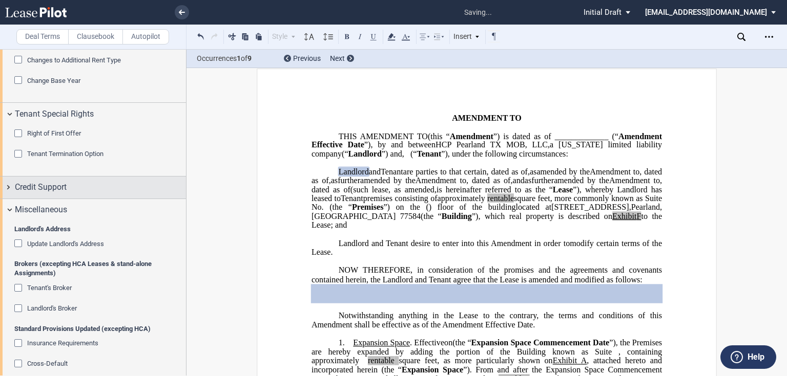
click at [51, 194] on span "Credit Support" at bounding box center [41, 187] width 52 height 12
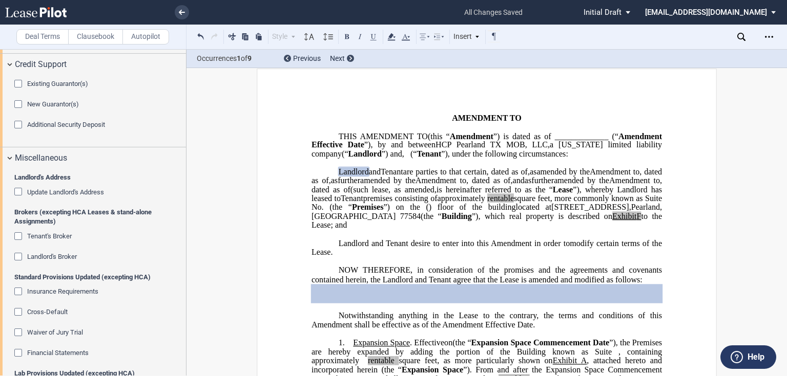
scroll to position [1974, 0]
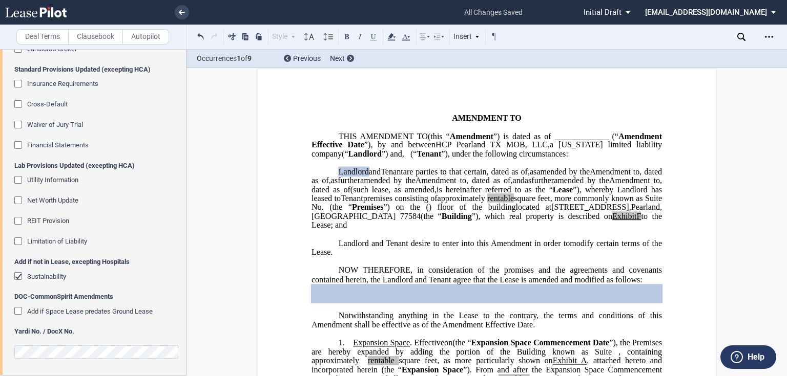
click at [33, 279] on span "Sustainability" at bounding box center [46, 277] width 39 height 8
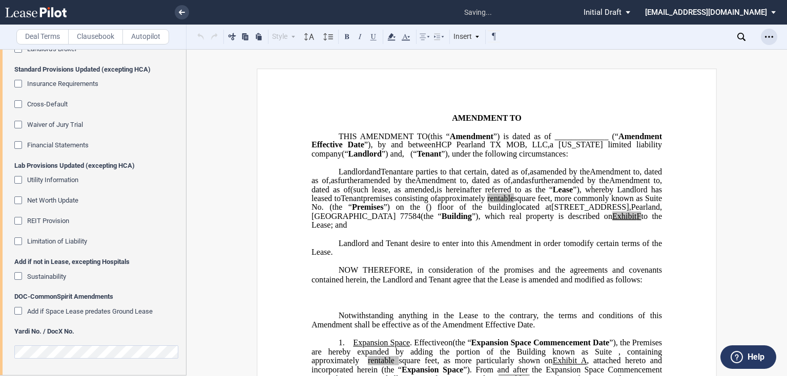
click at [764, 38] on div "Open Lease options menu" at bounding box center [769, 37] width 16 height 16
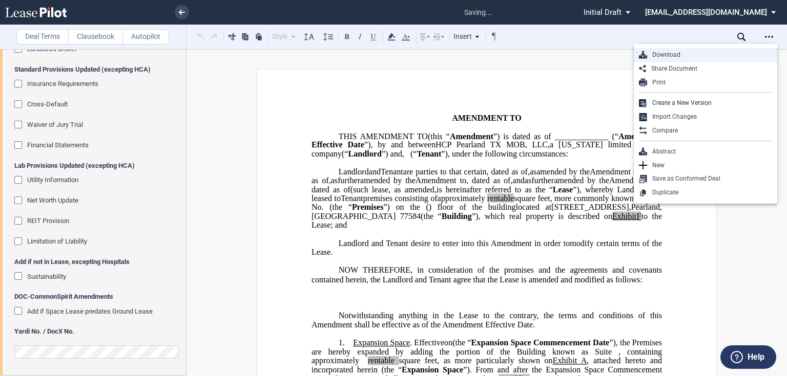
click at [672, 57] on div "Download" at bounding box center [709, 55] width 125 height 9
